Goal: Transaction & Acquisition: Subscribe to service/newsletter

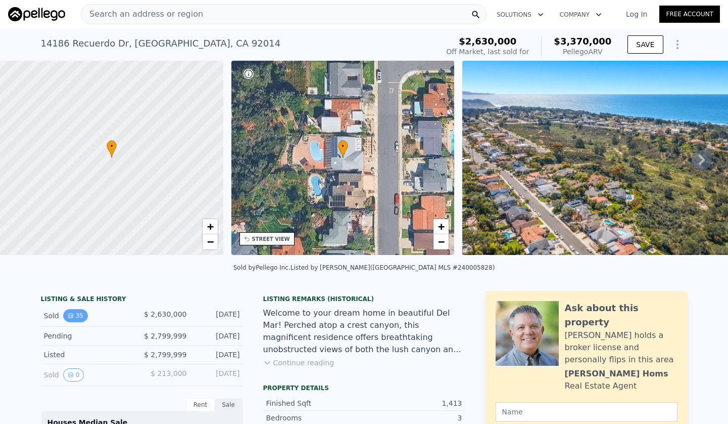
click at [78, 317] on button "35" at bounding box center [75, 315] width 25 height 13
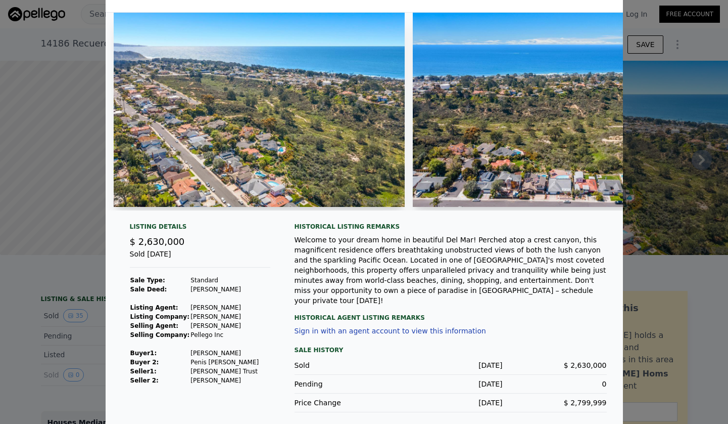
scroll to position [21, 0]
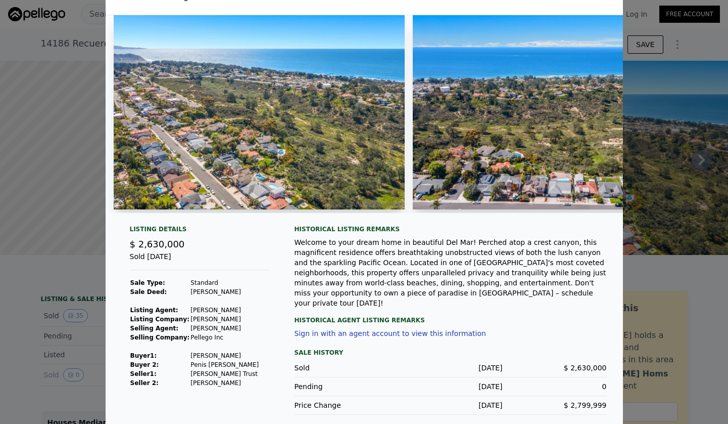
click at [17, 270] on div at bounding box center [364, 212] width 728 height 424
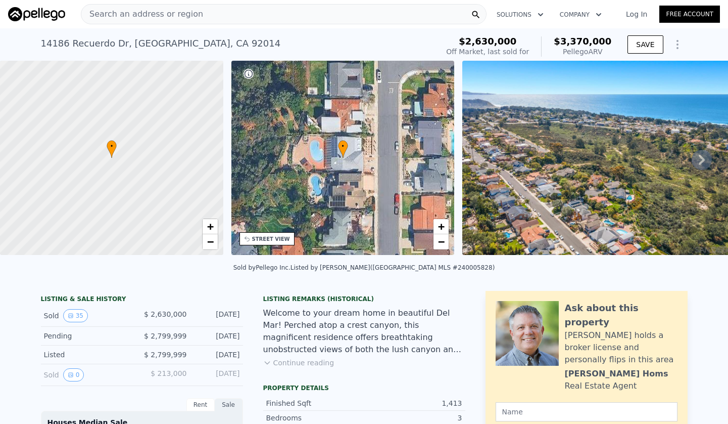
scroll to position [85, 0]
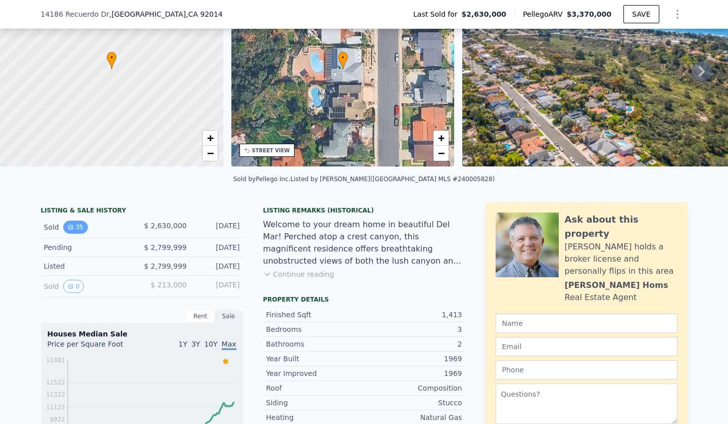
click at [80, 223] on button "35" at bounding box center [75, 226] width 25 height 13
click at [389, 231] on div "Welcome to your dream home in beautiful Del Mar! Perched atop a crest canyon, t…" at bounding box center [364, 242] width 202 height 49
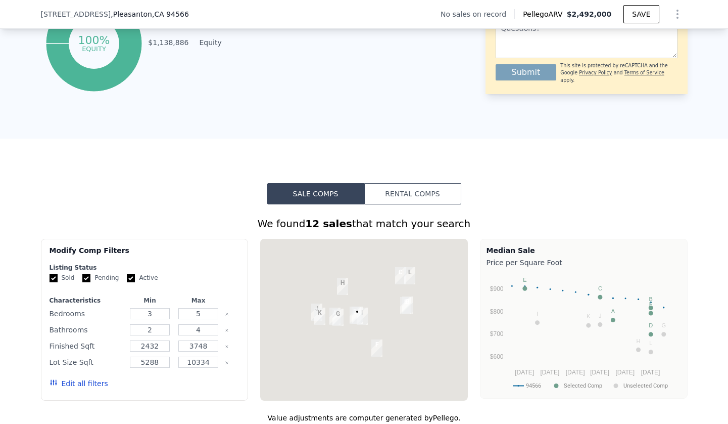
scroll to position [930, 0]
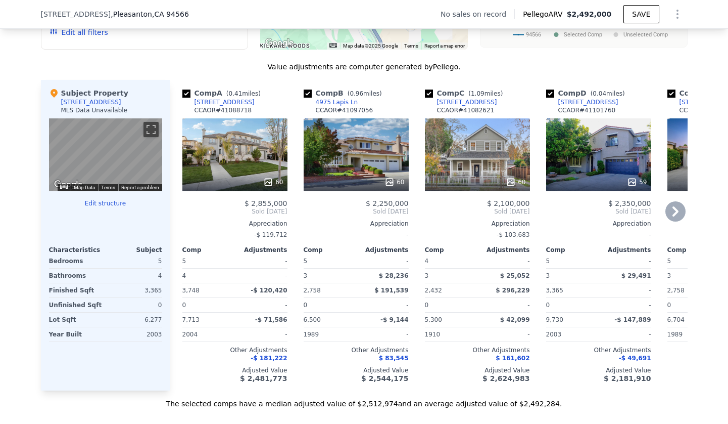
click at [323, 104] on div "4975 Lapis Ln" at bounding box center [337, 102] width 42 height 8
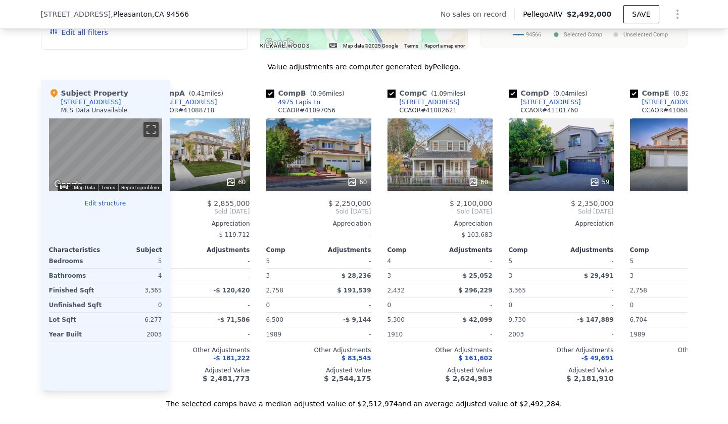
scroll to position [0, 50]
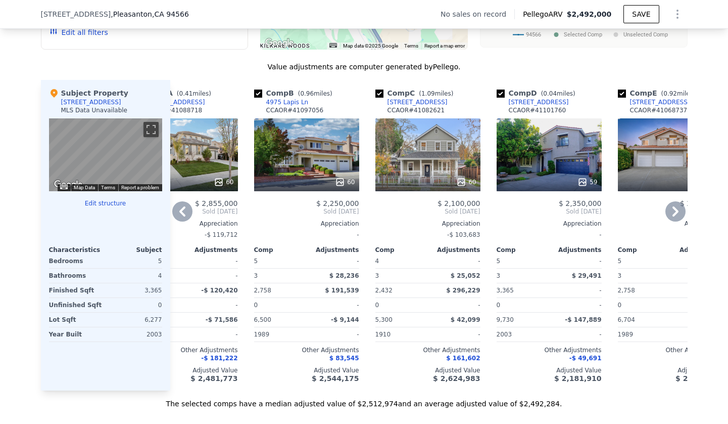
click at [541, 100] on div "[STREET_ADDRESS]" at bounding box center [539, 102] width 60 height 8
click at [487, 237] on div "Comp A ( 0.41 miles) 1278 Royal Creek Ct CCAOR # 41088718 60 $ 2,855,000 Sold A…" at bounding box center [429, 235] width 518 height 310
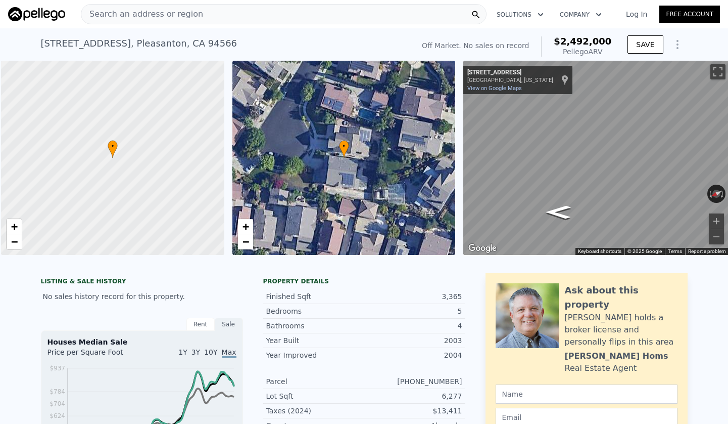
scroll to position [0, 4]
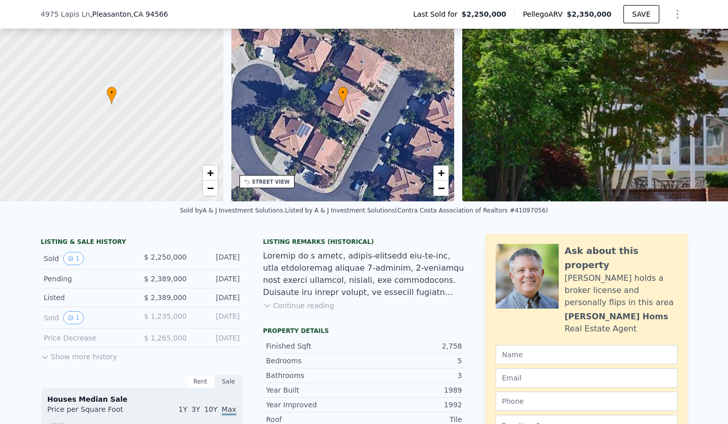
scroll to position [45, 0]
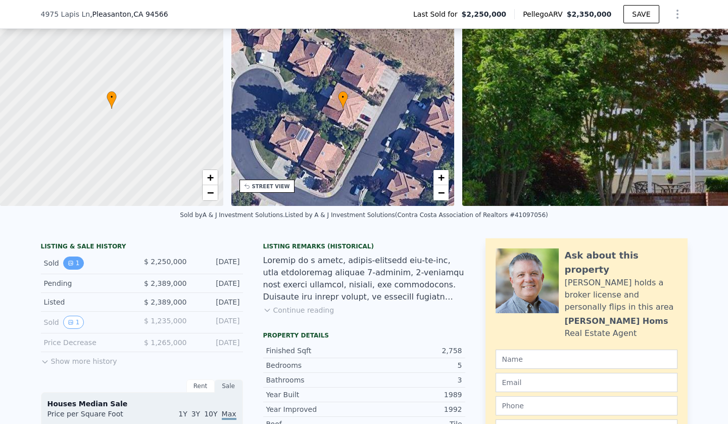
click at [69, 260] on icon "View historical data" at bounding box center [71, 263] width 6 height 6
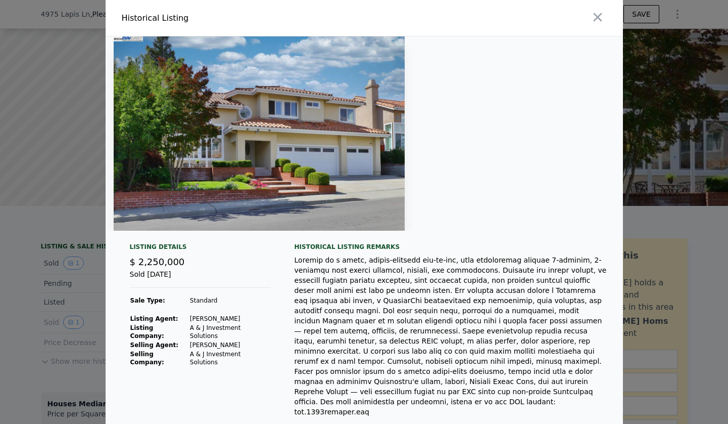
scroll to position [0, 0]
click at [39, 305] on div at bounding box center [364, 212] width 728 height 424
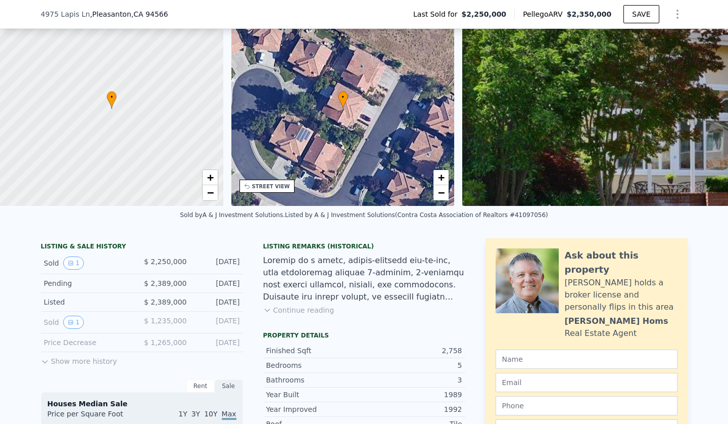
click at [83, 320] on div "Sold 1" at bounding box center [89, 321] width 90 height 13
click at [75, 320] on button "1" at bounding box center [73, 321] width 21 height 13
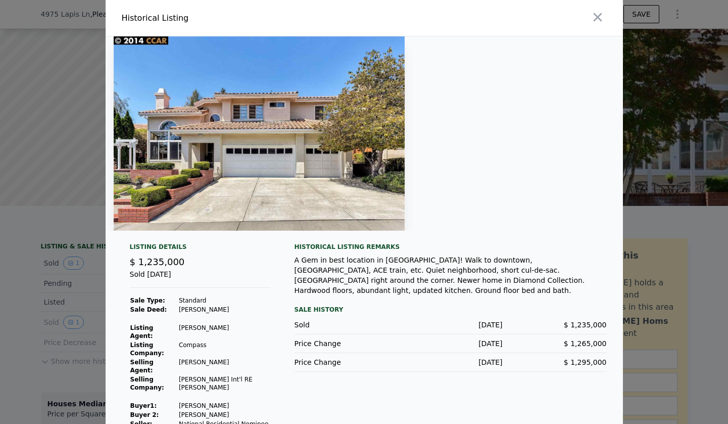
click at [36, 282] on div at bounding box center [364, 212] width 728 height 424
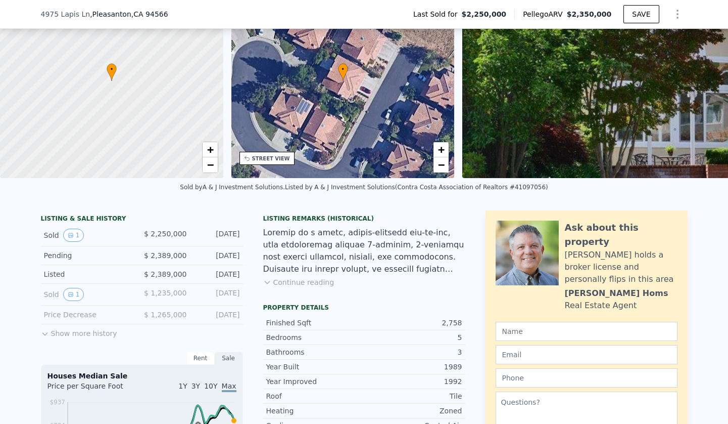
scroll to position [71, 0]
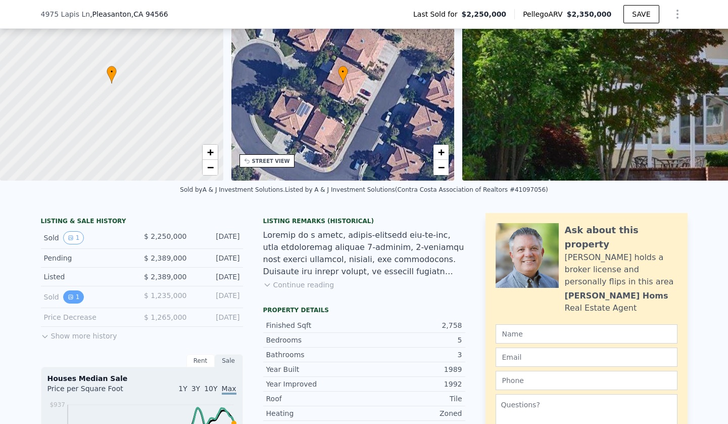
click at [71, 302] on button "1" at bounding box center [73, 296] width 21 height 13
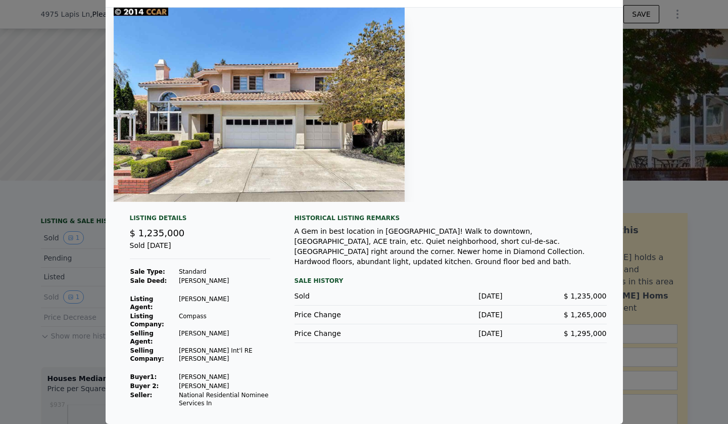
scroll to position [28, 0]
click at [104, 311] on div at bounding box center [364, 212] width 728 height 424
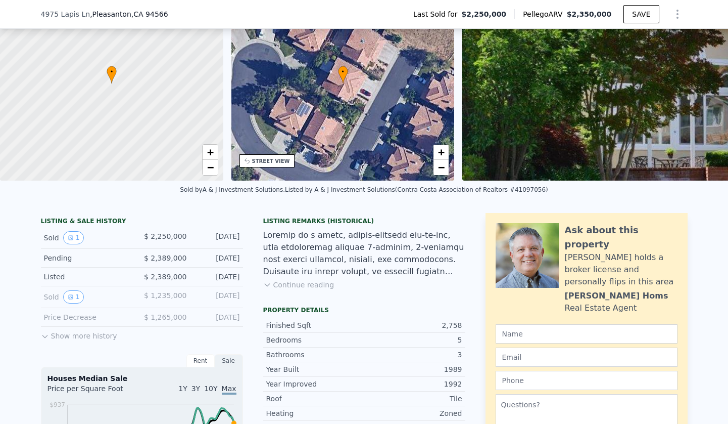
click at [64, 339] on button "Show more history" at bounding box center [79, 334] width 76 height 14
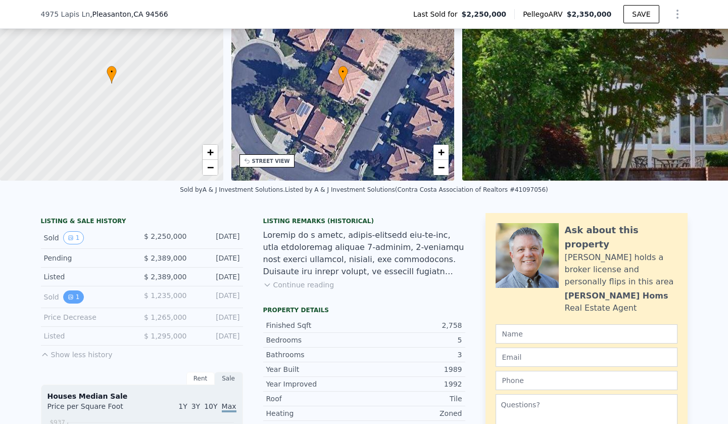
click at [71, 299] on icon "View historical data" at bounding box center [71, 297] width 6 height 6
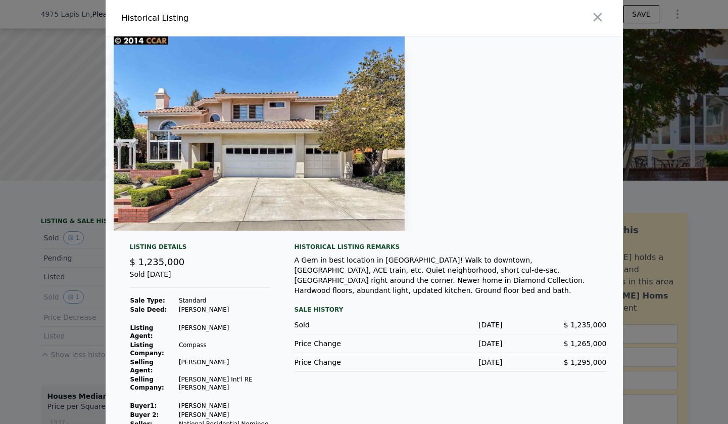
click at [41, 259] on div at bounding box center [364, 212] width 728 height 424
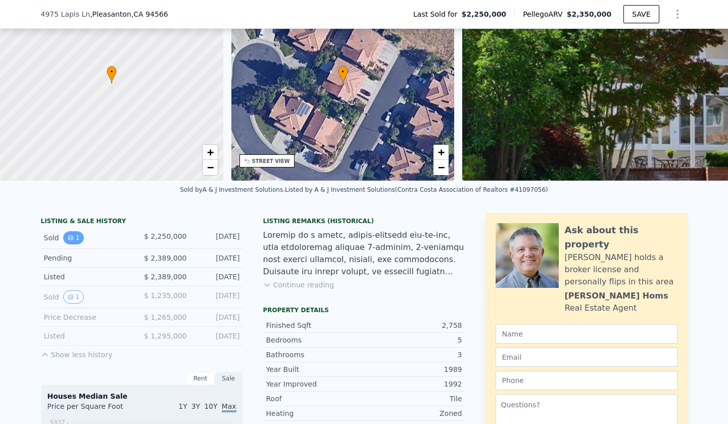
click at [69, 240] on icon "View historical data" at bounding box center [71, 238] width 4 height 4
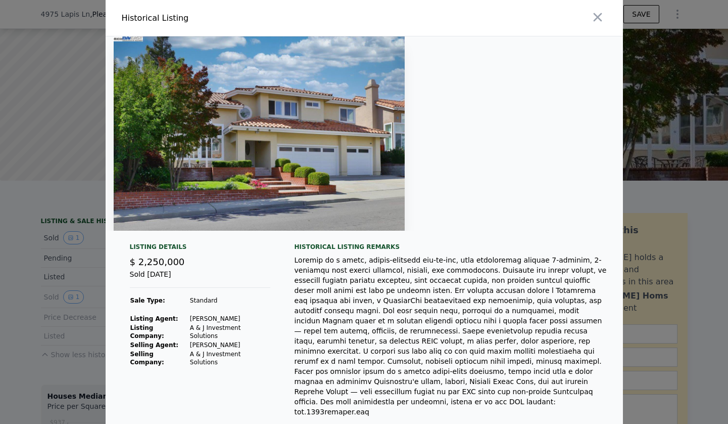
scroll to position [0, 0]
click at [45, 241] on div at bounding box center [364, 212] width 728 height 424
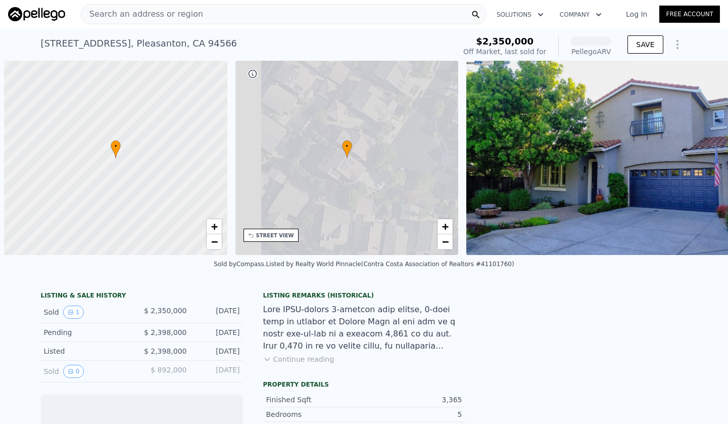
scroll to position [0, 4]
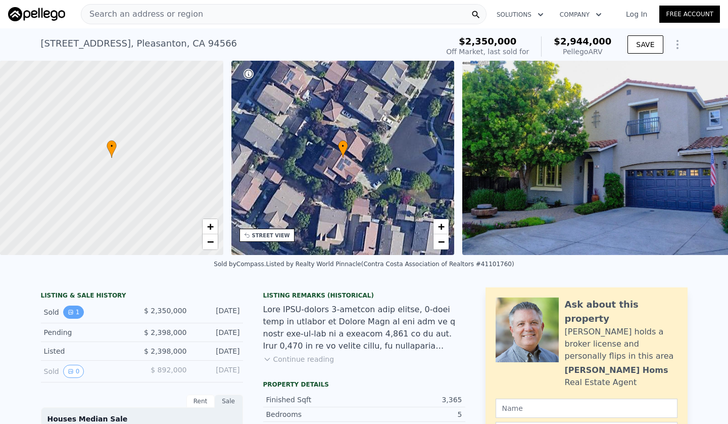
click at [73, 312] on button "1" at bounding box center [73, 311] width 21 height 13
click at [202, 42] on div "[STREET_ADDRESS]" at bounding box center [139, 43] width 197 height 14
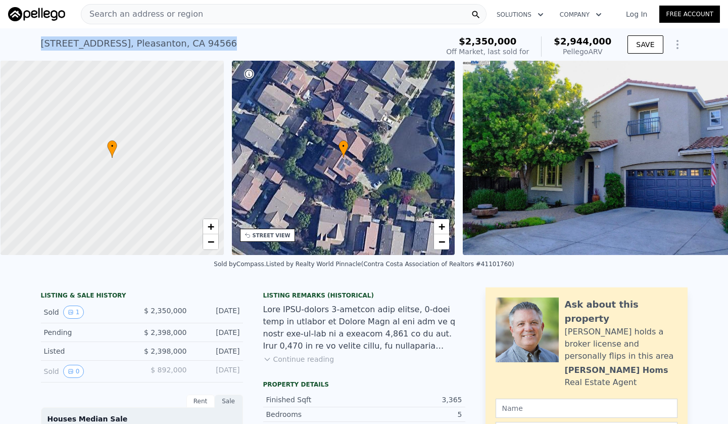
click at [509, 10] on button "Solutions" at bounding box center [520, 15] width 63 height 18
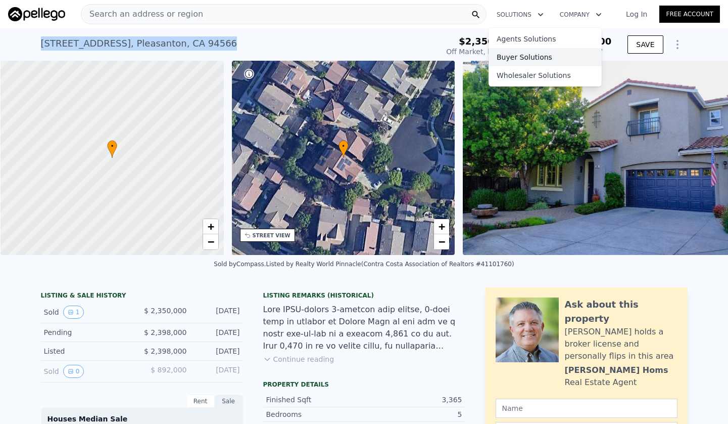
click at [521, 58] on link "Buyer Solutions" at bounding box center [545, 57] width 113 height 18
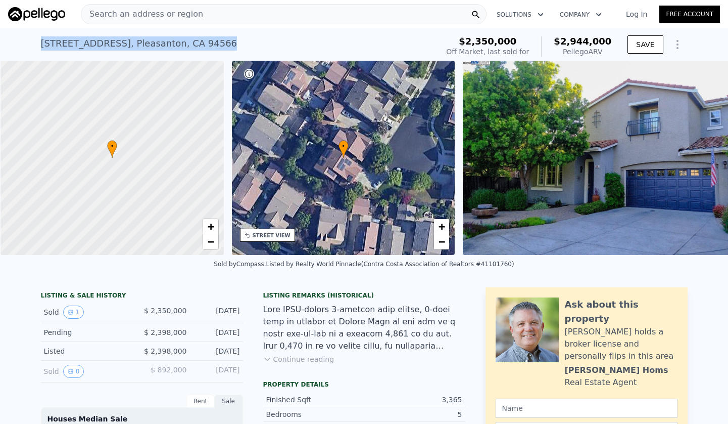
click at [527, 12] on button "Solutions" at bounding box center [520, 15] width 63 height 18
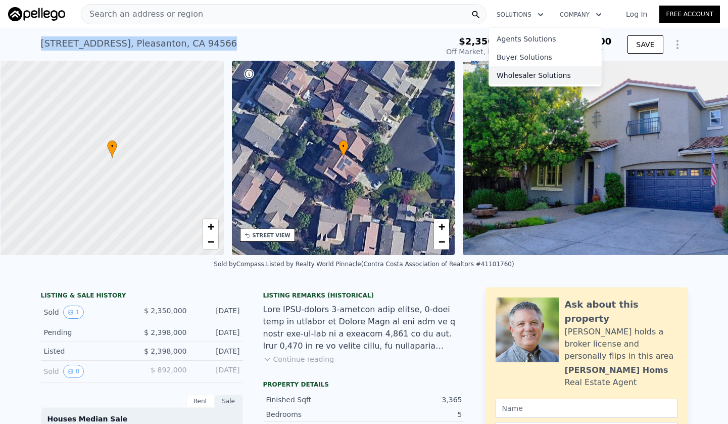
click at [542, 71] on link "Wholesaler Solutions" at bounding box center [545, 75] width 113 height 18
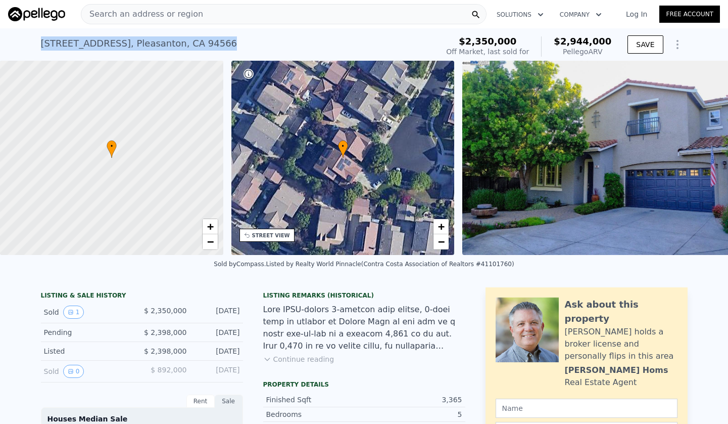
click at [686, 17] on link "Free Account" at bounding box center [690, 14] width 61 height 17
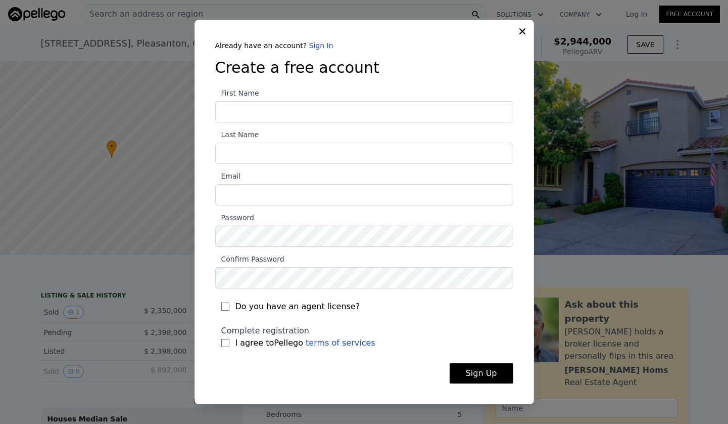
click at [272, 112] on input "First Name" at bounding box center [364, 111] width 298 height 21
type input "a"
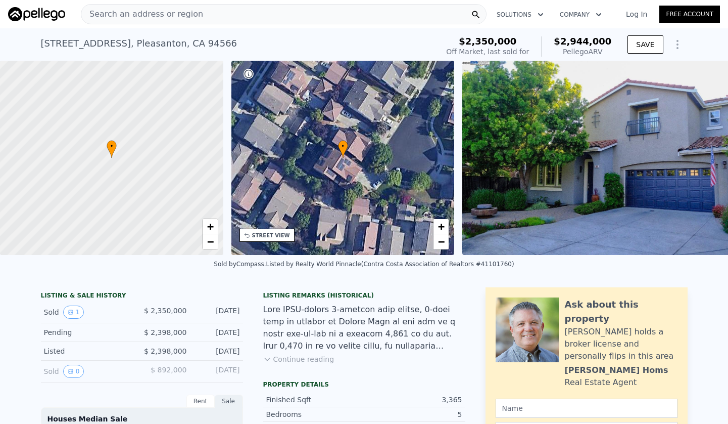
click at [272, 112] on div "• + −" at bounding box center [343, 158] width 223 height 194
click at [702, 11] on link "Free Account" at bounding box center [690, 14] width 61 height 17
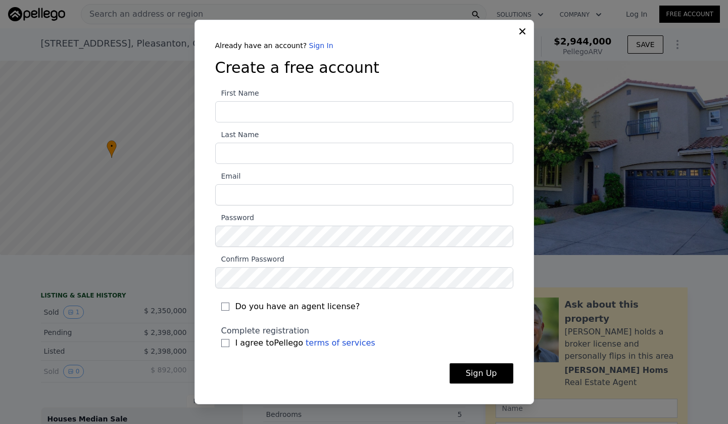
click at [307, 304] on div "Do you have an agent license?" at bounding box center [364, 303] width 298 height 30
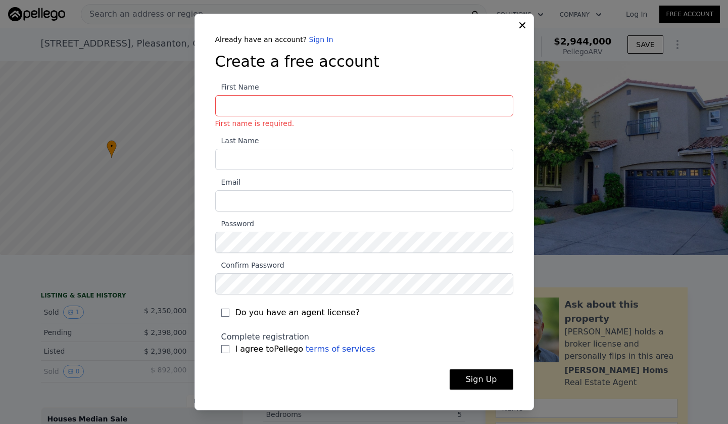
click at [273, 312] on span "Do you have an agent license?" at bounding box center [298, 312] width 125 height 12
click at [229, 312] on input "Do you have an agent license?" at bounding box center [225, 312] width 8 height 8
checkbox input "true"
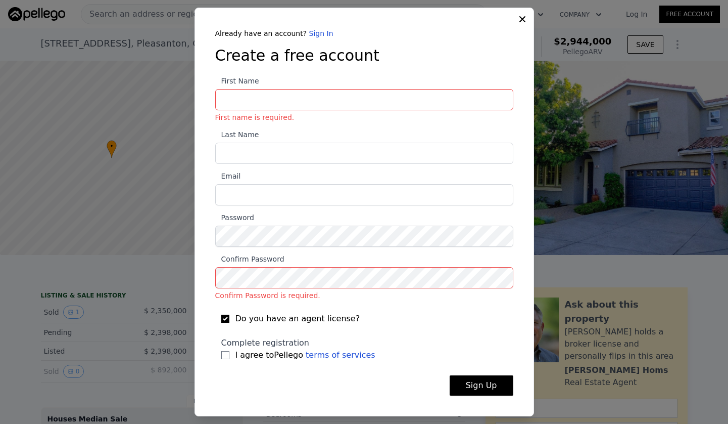
click at [323, 129] on section "First Name First name is required. Last Name Email Password Confirm Password Co…" at bounding box center [364, 221] width 298 height 292
click at [322, 104] on input "First Name First name is required." at bounding box center [364, 99] width 298 height 21
